Goal: Information Seeking & Learning: Find specific fact

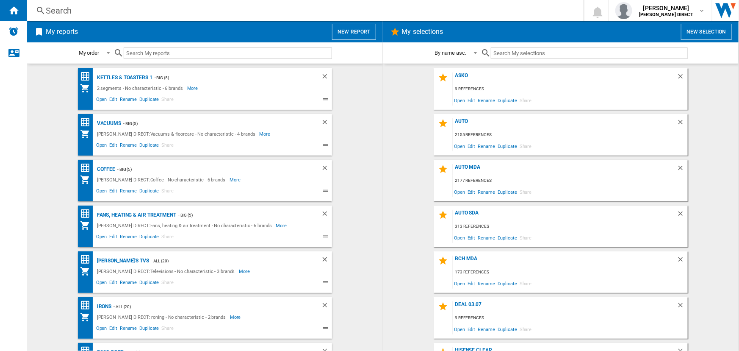
click at [267, 6] on div "Search" at bounding box center [304, 11] width 516 height 12
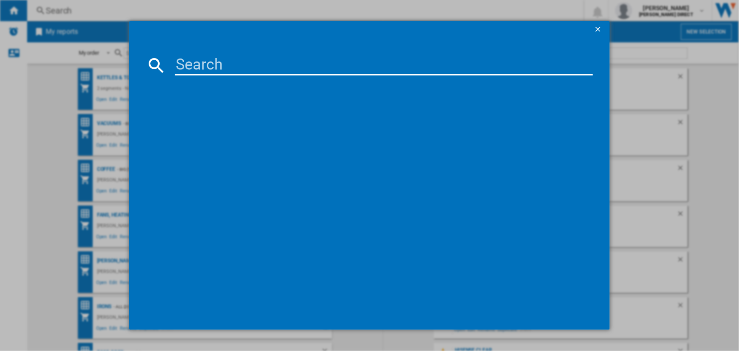
click at [285, 66] on input at bounding box center [383, 65] width 417 height 20
paste input "[DOMAIN_NAME]"
type input "[DOMAIN_NAME]"
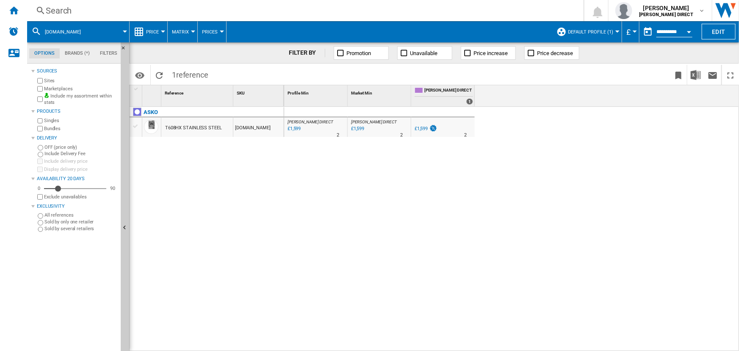
click at [282, 12] on div "Search" at bounding box center [304, 11] width 516 height 12
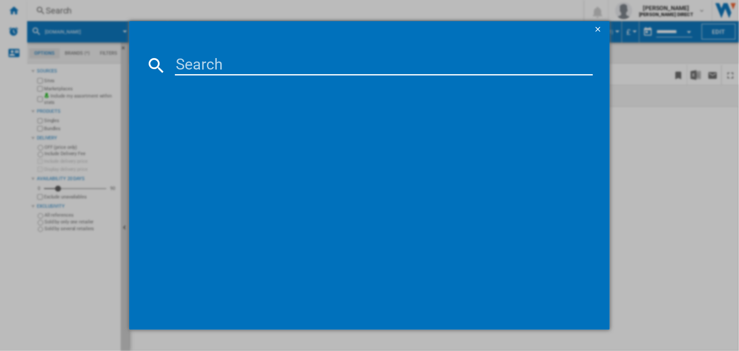
click at [261, 64] on input at bounding box center [383, 65] width 417 height 20
type input "OT56BGH"
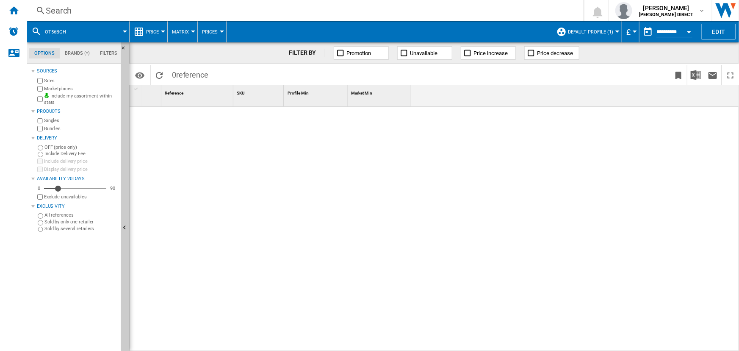
click at [612, 36] on button "Default profile (1)" at bounding box center [593, 31] width 50 height 21
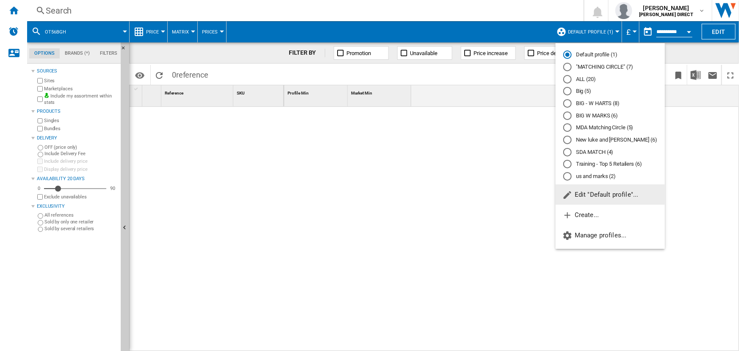
click at [600, 64] on md-radio-button ""MATCHING CIRCLE" (7)" at bounding box center [610, 67] width 94 height 8
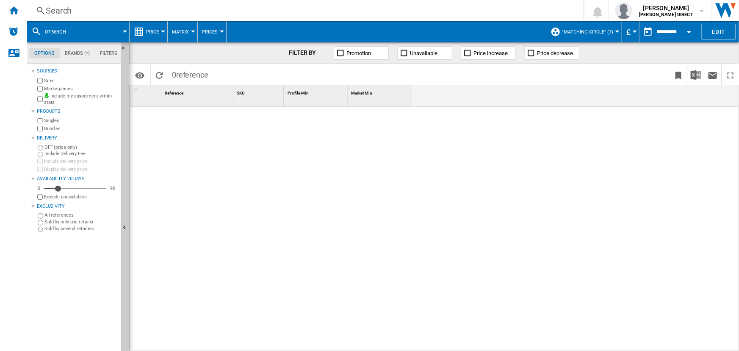
click at [432, 15] on div "Search" at bounding box center [304, 11] width 516 height 12
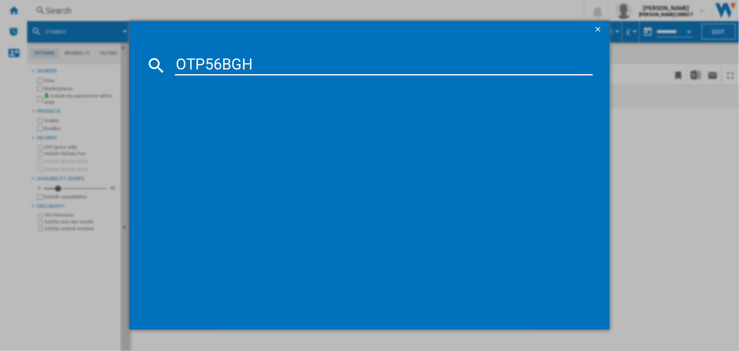
type input "OTP56BGH"
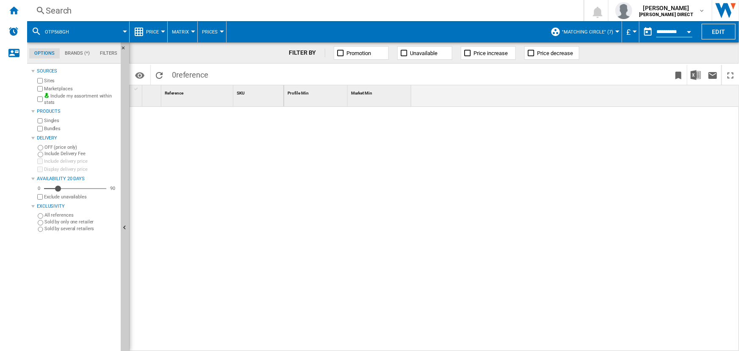
click at [603, 27] on button ""MATCHING CIRCLE" (7)" at bounding box center [589, 31] width 55 height 21
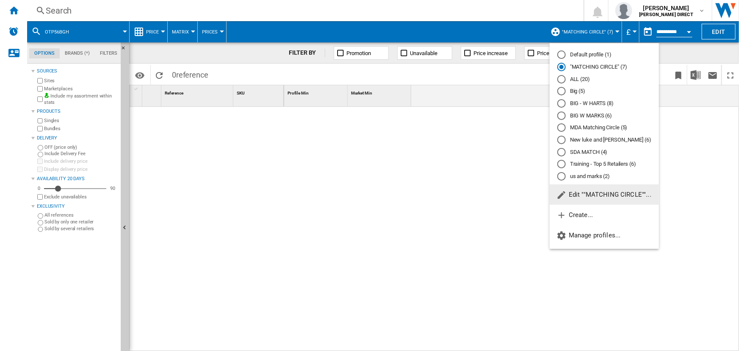
click at [517, 29] on md-backdrop at bounding box center [369, 175] width 739 height 351
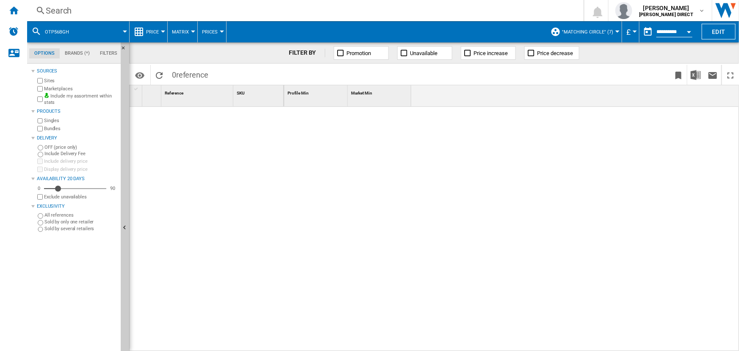
click at [236, 14] on div "Search" at bounding box center [304, 11] width 516 height 12
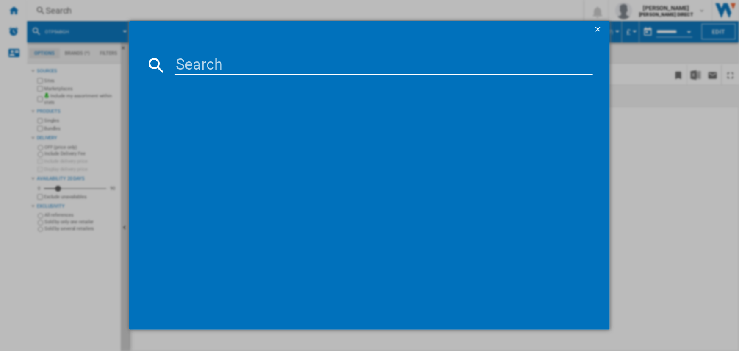
type input "OTP66BSH"
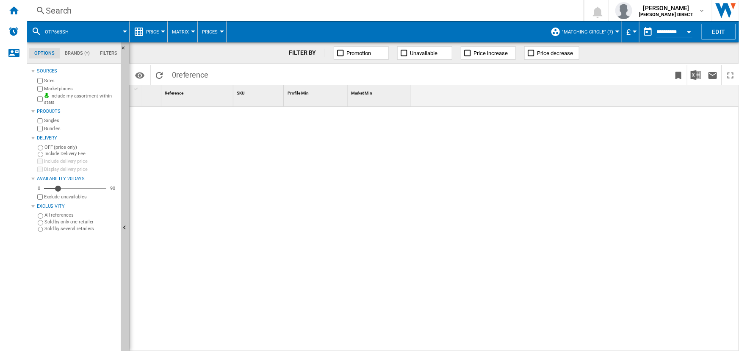
click at [387, 14] on div "Search" at bounding box center [304, 11] width 516 height 12
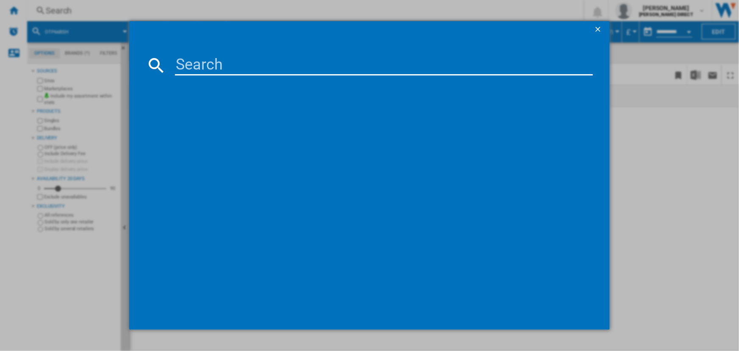
click at [338, 63] on input at bounding box center [383, 65] width 417 height 20
type input "OTP86GGH"
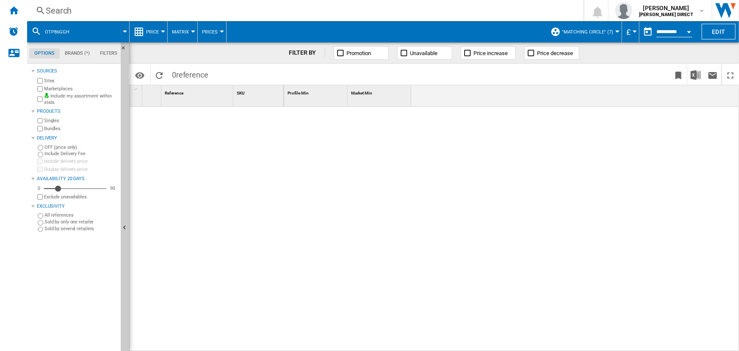
click at [444, 12] on div "Search" at bounding box center [304, 11] width 516 height 12
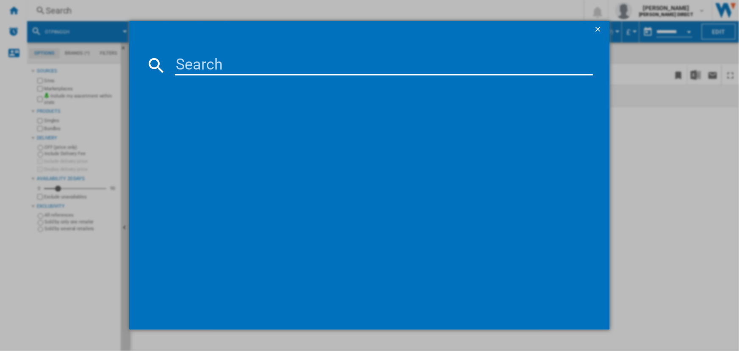
click at [350, 62] on input at bounding box center [383, 65] width 417 height 20
type input "OCM64BSH"
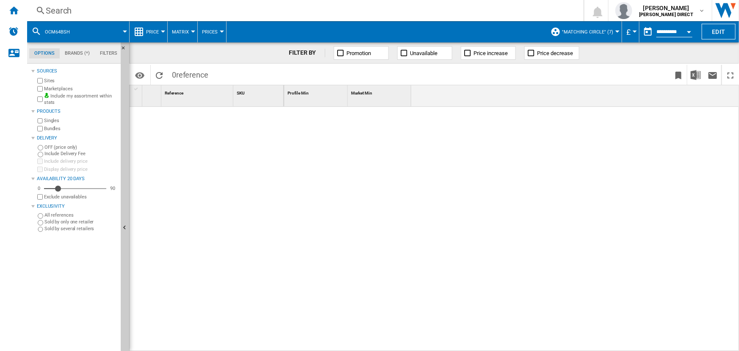
click at [329, 8] on div "Search" at bounding box center [304, 11] width 516 height 12
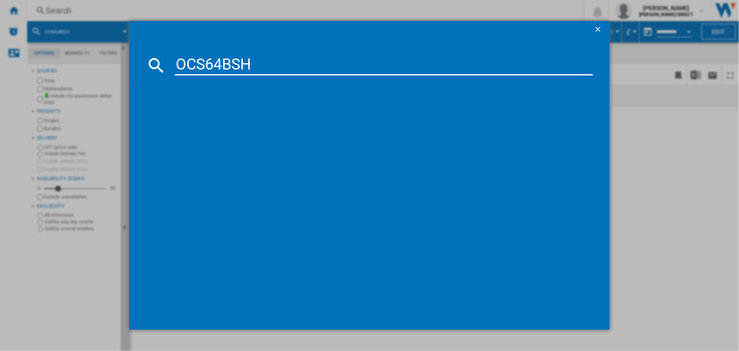
type input "OCS64BSH"
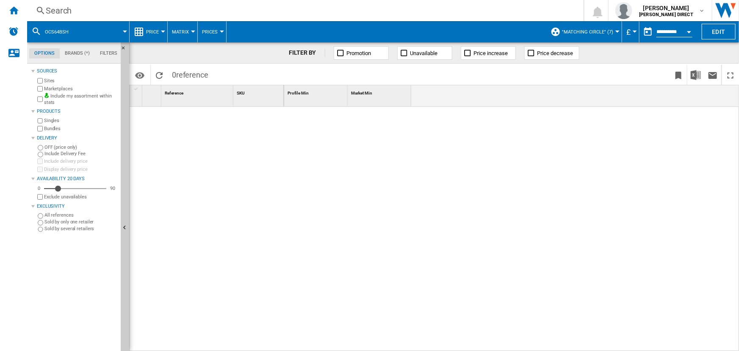
click at [298, 9] on div "Search" at bounding box center [304, 11] width 516 height 12
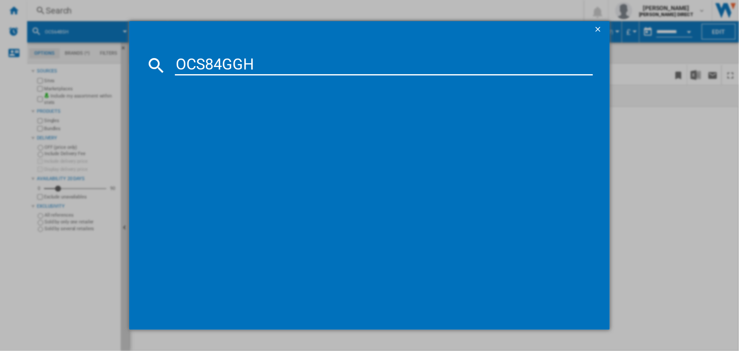
type input "OCS84GGH"
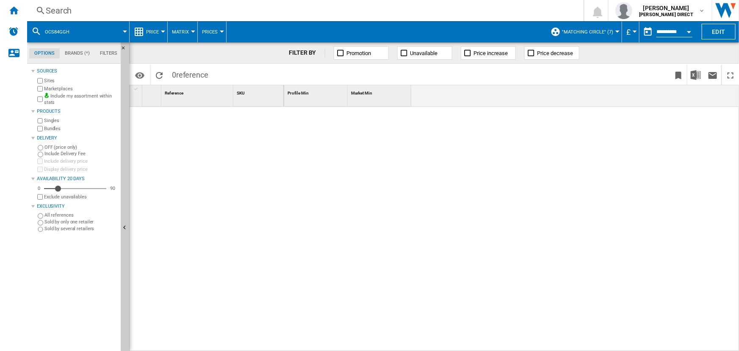
click at [309, 17] on div "Search Search 0 [PERSON_NAME] [PERSON_NAME] DIRECT [PERSON_NAME] DIRECT My sett…" at bounding box center [383, 10] width 712 height 21
click at [305, 14] on div "Search" at bounding box center [304, 11] width 516 height 12
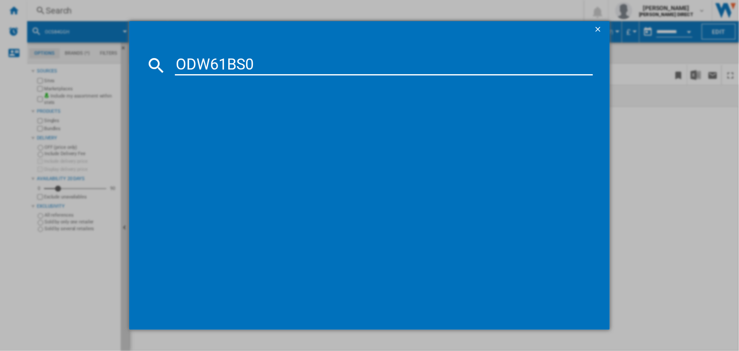
type input "ODW61BS0"
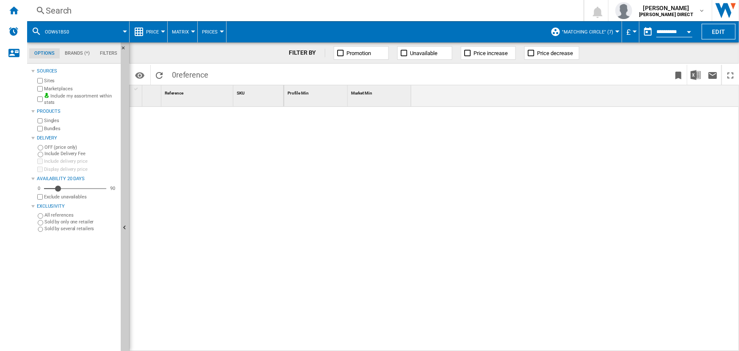
click at [311, 8] on div "Search" at bounding box center [304, 11] width 516 height 12
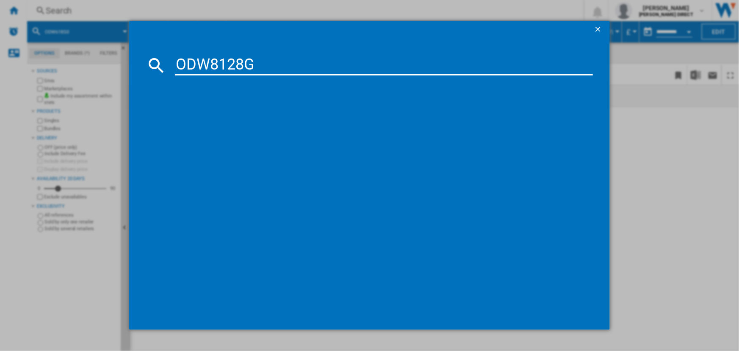
type input "ODW8128G"
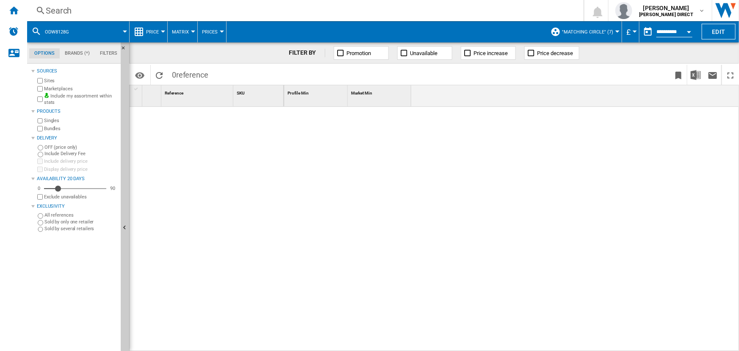
click at [258, 9] on div "Search" at bounding box center [304, 11] width 516 height 12
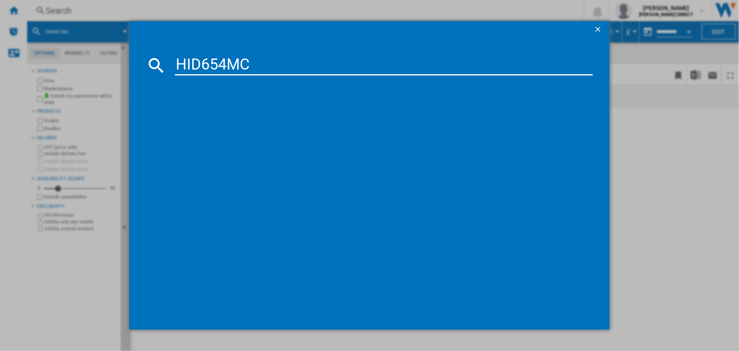
type input "HID654MC"
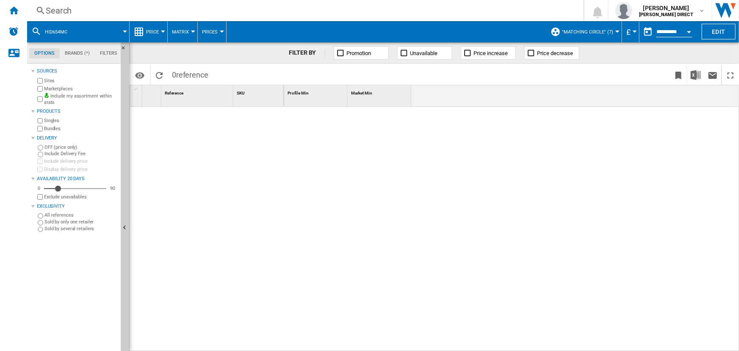
click at [346, 10] on div "Search" at bounding box center [304, 11] width 516 height 12
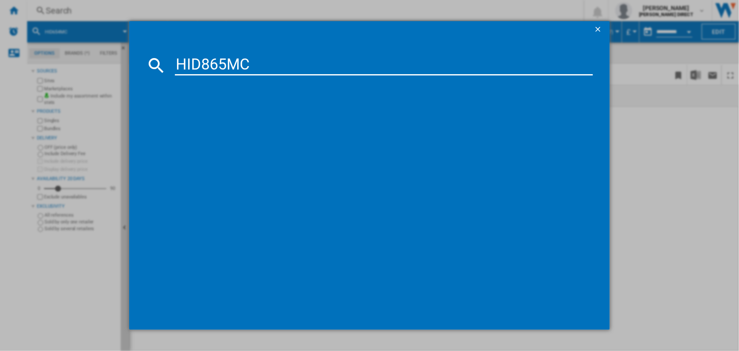
type input "HID865MC"
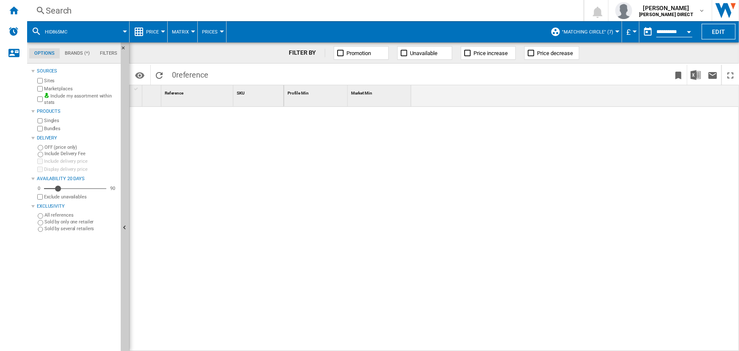
click at [440, 17] on div "Search Search 0 [PERSON_NAME] [PERSON_NAME] DIRECT [PERSON_NAME] DIRECT My sett…" at bounding box center [383, 10] width 712 height 21
click at [407, 11] on div "Search" at bounding box center [304, 11] width 516 height 12
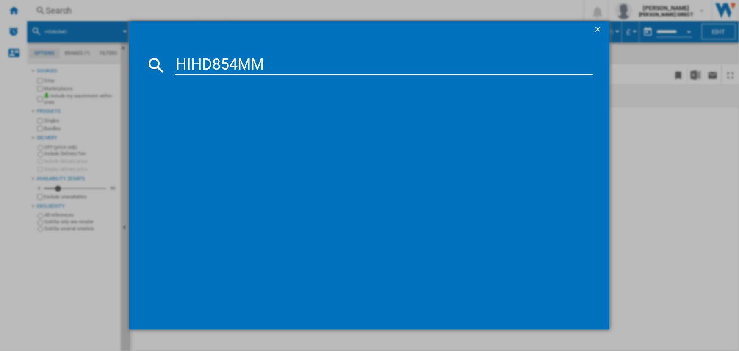
type input "HIHD854MM"
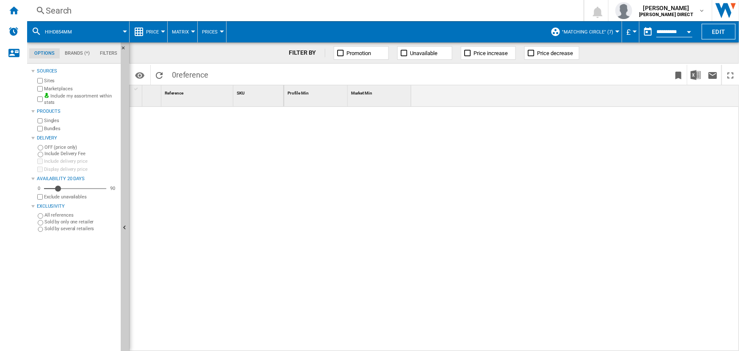
click at [411, 15] on div "Search" at bounding box center [304, 11] width 516 height 12
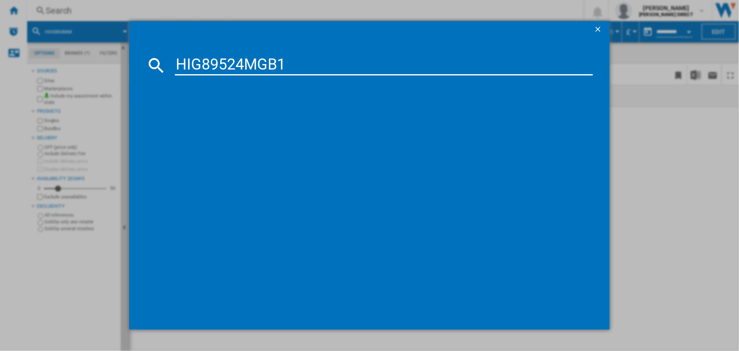
type input "HIG89524MGB1"
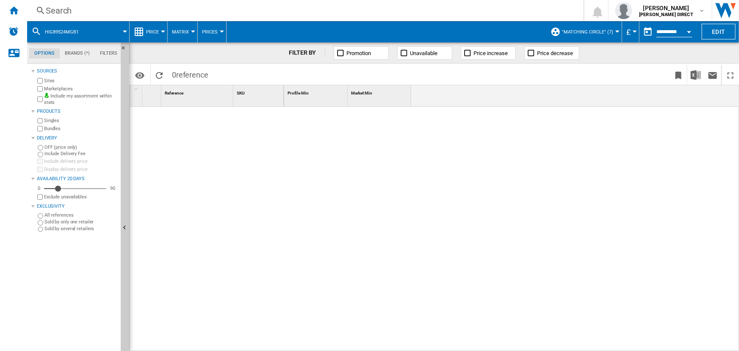
click at [194, 12] on div "Search" at bounding box center [304, 11] width 516 height 12
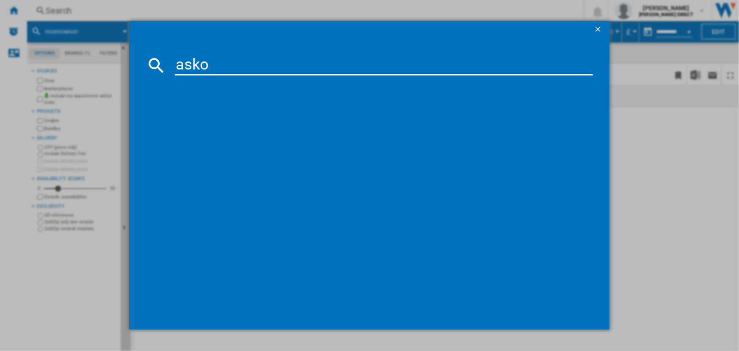
type input "asko"
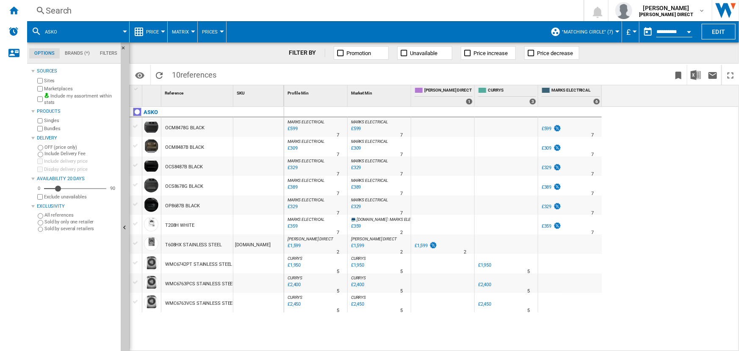
click at [295, 266] on div "£1,950" at bounding box center [293, 265] width 14 height 8
click at [359, 306] on div "£2,450" at bounding box center [357, 304] width 14 height 8
click at [356, 148] on div "£309" at bounding box center [355, 148] width 11 height 8
